Goal: Transaction & Acquisition: Purchase product/service

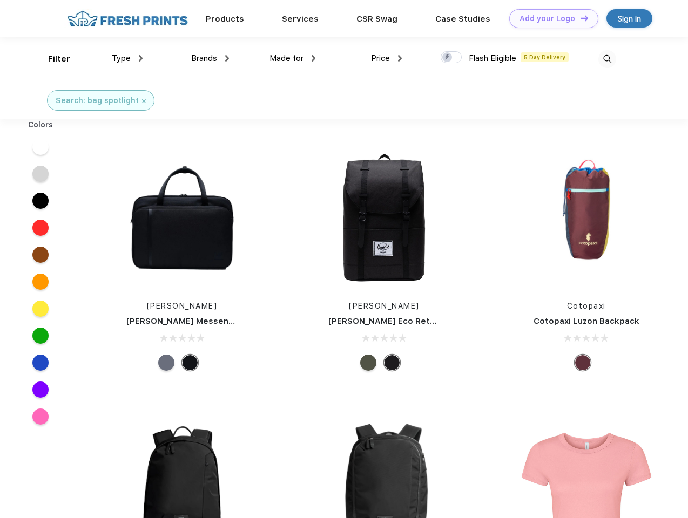
click at [550, 18] on link "Add your Logo Design Tool" at bounding box center [553, 18] width 89 height 19
click at [0, 0] on div "Design Tool" at bounding box center [0, 0] width 0 height 0
click at [579, 18] on link "Add your Logo Design Tool" at bounding box center [553, 18] width 89 height 19
click at [52, 59] on div "Filter" at bounding box center [59, 59] width 22 height 12
click at [127, 58] on span "Type" at bounding box center [121, 58] width 19 height 10
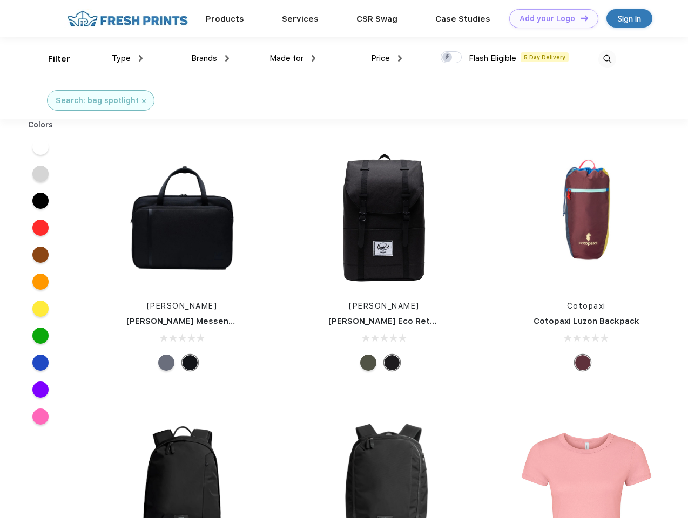
click at [210, 58] on span "Brands" at bounding box center [204, 58] width 26 height 10
click at [293, 58] on span "Made for" at bounding box center [286, 58] width 34 height 10
click at [387, 58] on span "Price" at bounding box center [380, 58] width 19 height 10
click at [451, 58] on div at bounding box center [451, 57] width 21 height 12
click at [448, 58] on input "checkbox" at bounding box center [444, 54] width 7 height 7
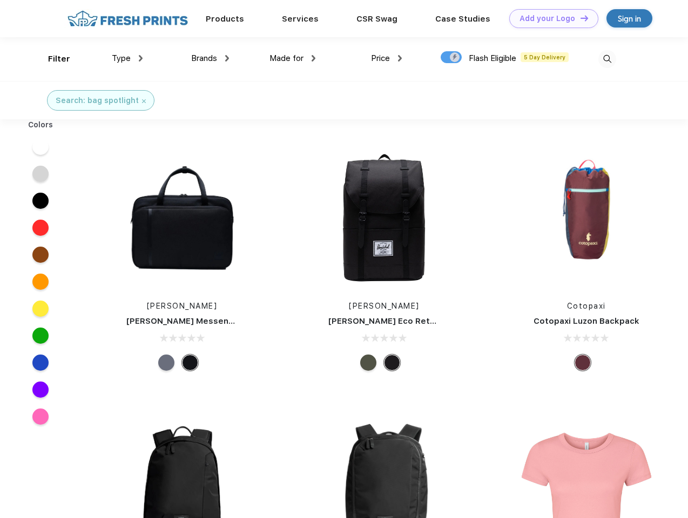
click at [607, 59] on img at bounding box center [607, 59] width 18 height 18
